Goal: Check status

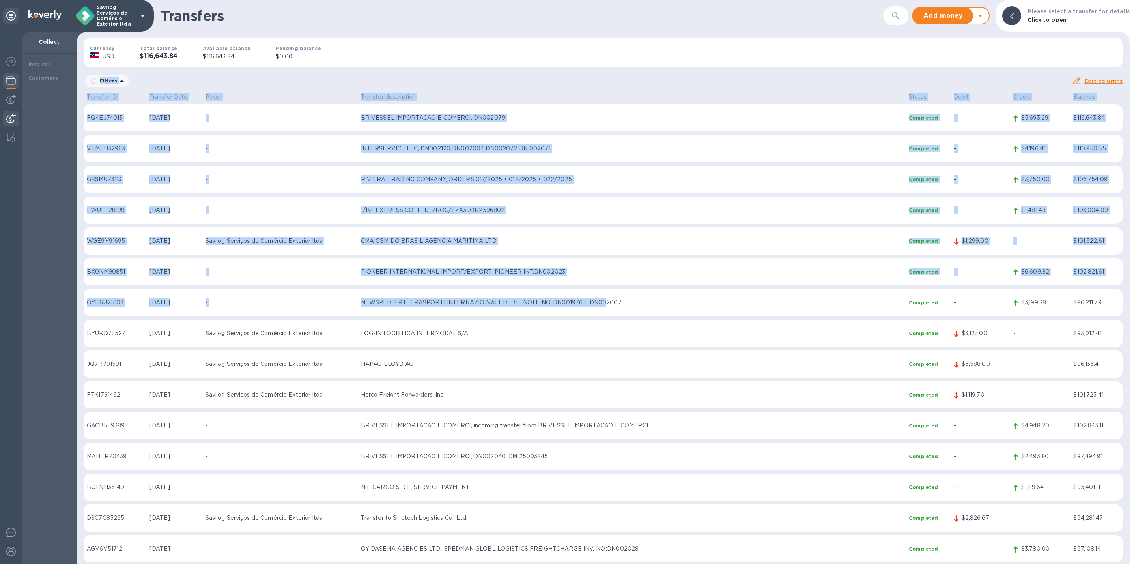
drag, startPoint x: 470, startPoint y: 60, endPoint x: 618, endPoint y: 364, distance: 337.4
click at [618, 364] on div "Transfers ​ Add money Withdraw money Please select a transfer for details Click…" at bounding box center [604, 282] width 1054 height 564
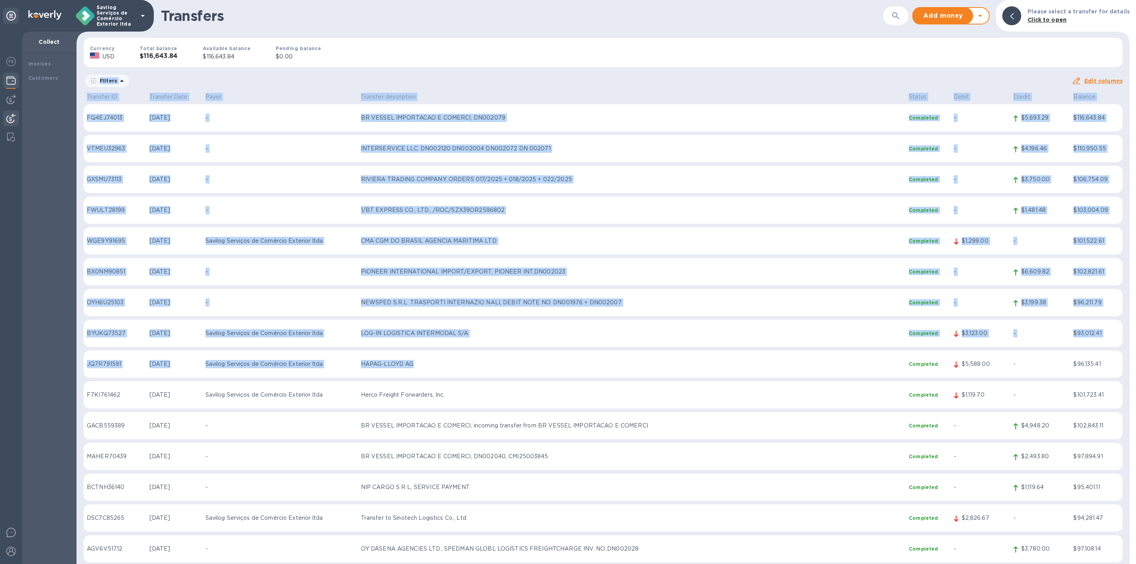
click at [399, 81] on div "Filters" at bounding box center [578, 80] width 988 height 15
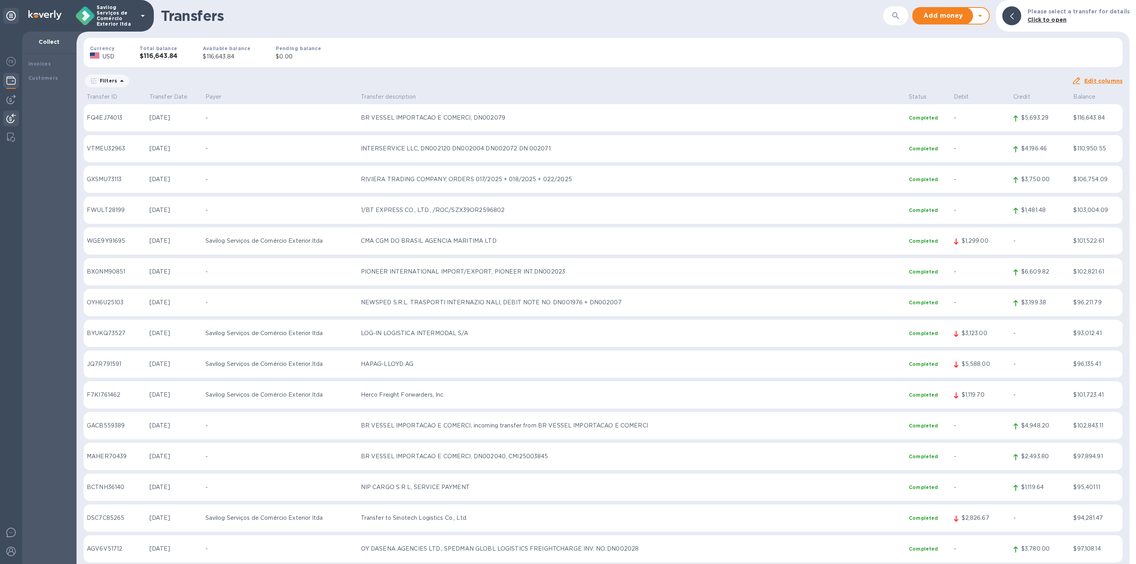
drag, startPoint x: 373, startPoint y: 65, endPoint x: 833, endPoint y: 67, distance: 459.3
click at [833, 67] on div "Currency USD Total balance $116,643.84 Available balance $116,643.84 Pending ba…" at bounding box center [603, 53] width 1052 height 42
click at [833, 65] on div "Currency USD Total balance $116,643.84 Available balance $116,643.84 Pending ba…" at bounding box center [603, 53] width 1052 height 42
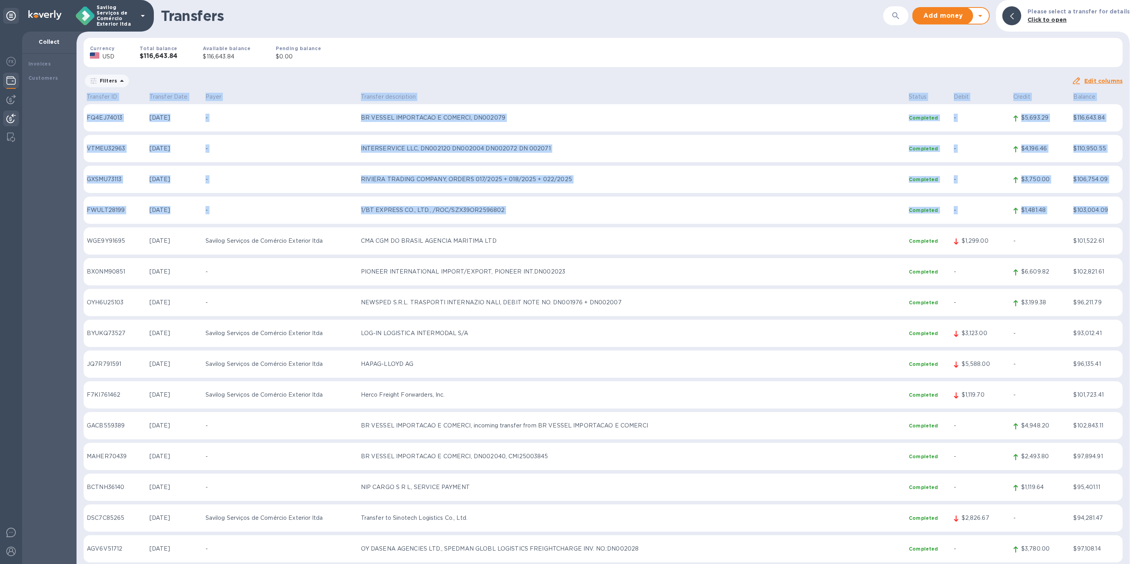
drag, startPoint x: 777, startPoint y: 82, endPoint x: 1105, endPoint y: 214, distance: 353.9
click at [1105, 214] on div "Transfers ​ Add money Withdraw money Please select a transfer for details Click…" at bounding box center [604, 282] width 1054 height 564
drag, startPoint x: 679, startPoint y: 52, endPoint x: 1106, endPoint y: 237, distance: 465.7
click at [1106, 237] on div "Transfers ​ Add money Withdraw money Please select a transfer for details Click…" at bounding box center [604, 282] width 1054 height 564
click at [904, 56] on div "Currency USD Total balance $116,643.84 Available balance $116,643.84 Pending ba…" at bounding box center [603, 53] width 1052 height 42
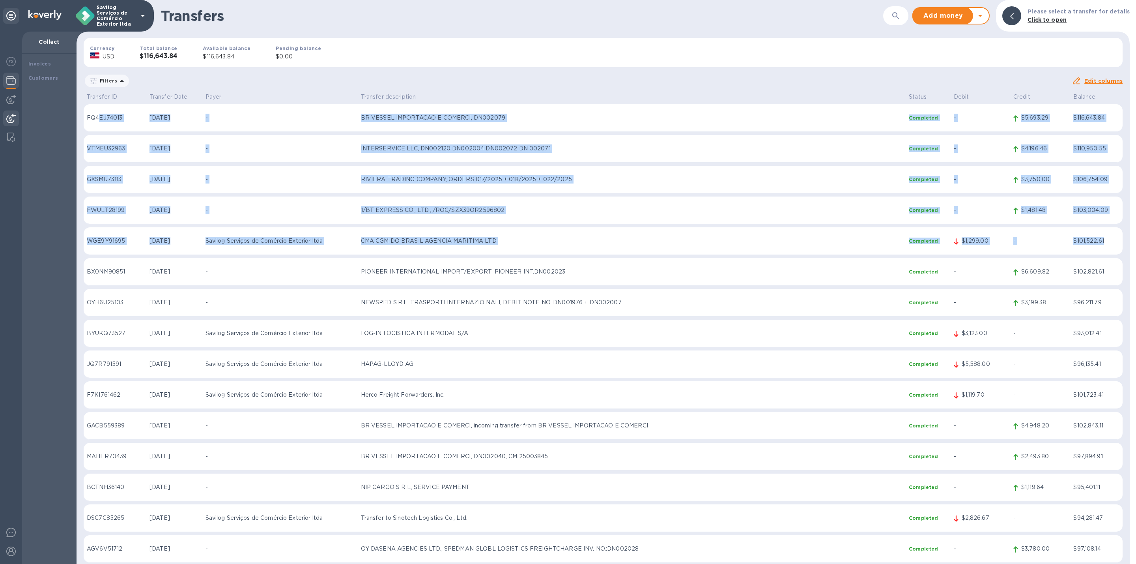
drag, startPoint x: 1103, startPoint y: 241, endPoint x: 98, endPoint y: 107, distance: 1014.0
click at [450, 64] on div "Currency USD Total balance $116,643.84 Available balance $116,643.84 Pending ba…" at bounding box center [603, 53] width 1052 height 42
drag, startPoint x: 92, startPoint y: 111, endPoint x: 1101, endPoint y: 210, distance: 1014.2
